Goal: Find specific page/section: Find specific page/section

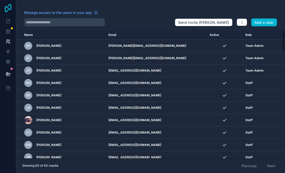
click at [9, 10] on icon at bounding box center [8, 8] width 10 height 8
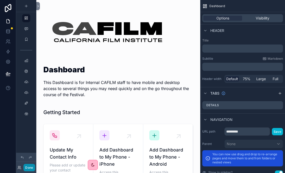
click at [28, 169] on button "Done" at bounding box center [28, 167] width 11 height 7
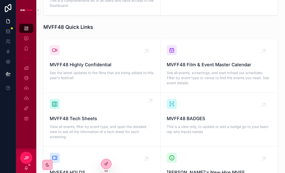
scroll to position [337, 0]
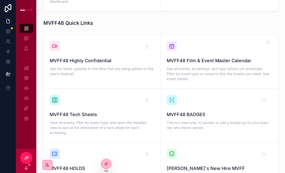
click at [172, 70] on span "See all events, screenings, and load in/load out schedules. Filter by event typ…" at bounding box center [219, 73] width 105 height 15
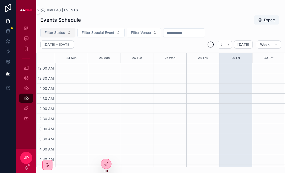
click at [65, 34] on button "Filter Status" at bounding box center [57, 33] width 35 height 10
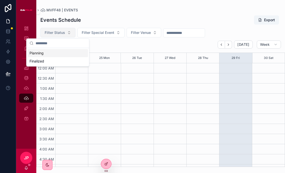
click at [65, 34] on button "Filter Status" at bounding box center [57, 33] width 35 height 10
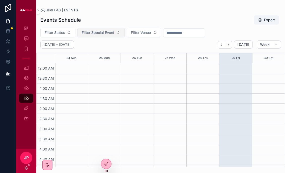
click at [95, 33] on span "Filter Special Event" at bounding box center [98, 32] width 33 height 5
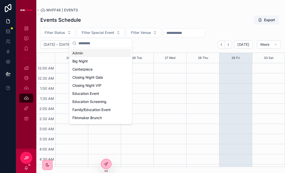
click at [96, 21] on div "Events Schedule Export" at bounding box center [160, 20] width 241 height 10
